Goal: Information Seeking & Learning: Learn about a topic

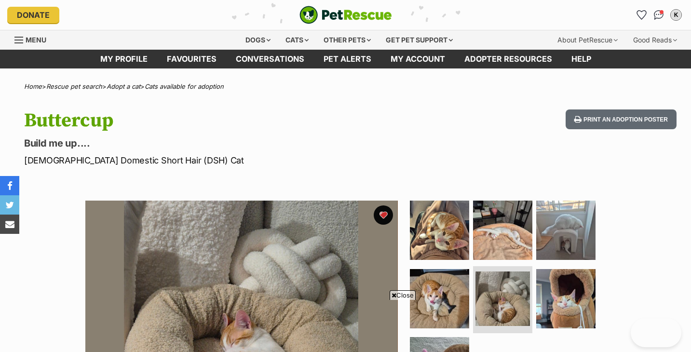
scroll to position [165, 0]
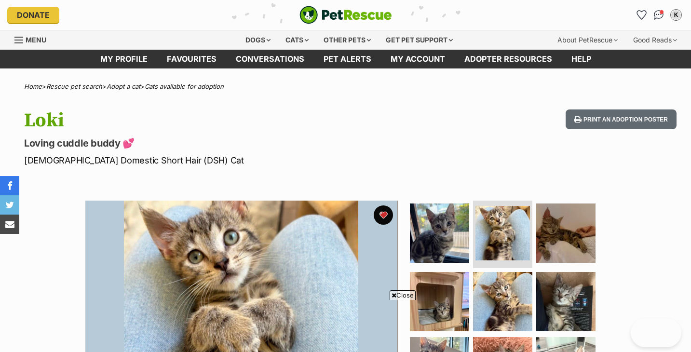
scroll to position [154, 0]
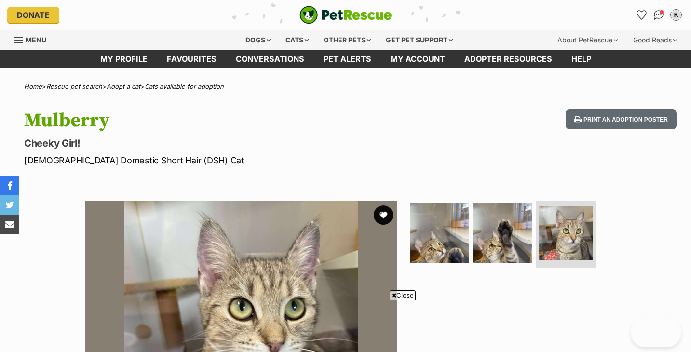
scroll to position [129, 0]
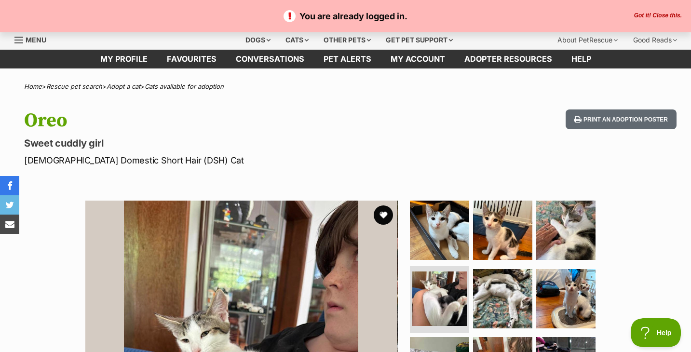
scroll to position [4, 0]
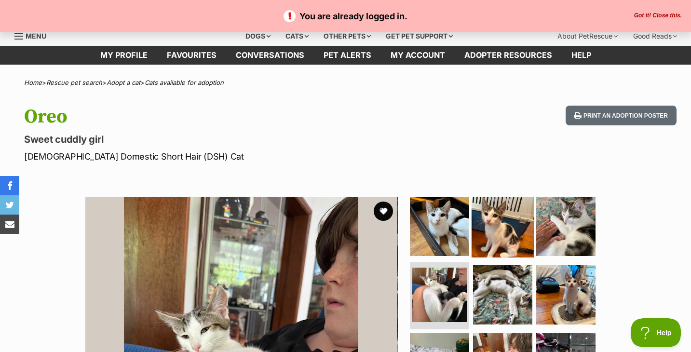
click at [515, 214] on img at bounding box center [503, 226] width 62 height 62
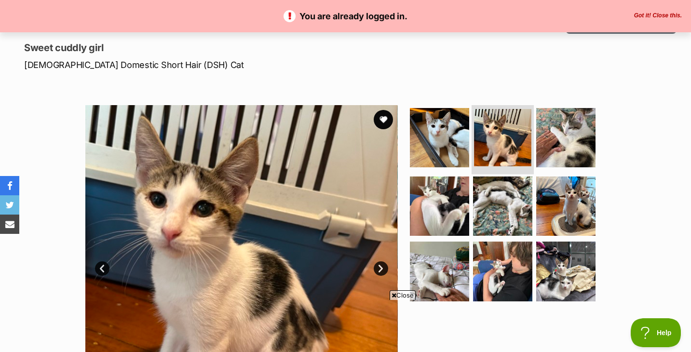
scroll to position [97, 0]
